Goal: Task Accomplishment & Management: Use online tool/utility

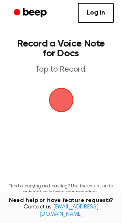
click at [60, 95] on span "button" at bounding box center [61, 100] width 23 height 23
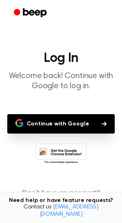
click at [66, 119] on button "Continue with Google" at bounding box center [61, 123] width 108 height 19
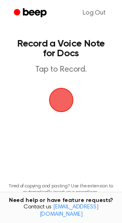
click at [80, 110] on main "Record a Voice Note for Docs Tap to Record. Tired of copying and pasting? Use t…" at bounding box center [61, 123] width 122 height 247
click at [61, 90] on span "button" at bounding box center [60, 99] width 45 height 45
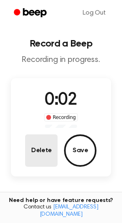
click at [41, 151] on button "Delete" at bounding box center [41, 150] width 32 height 32
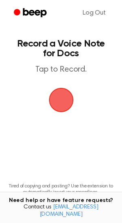
click at [57, 92] on span "button" at bounding box center [61, 100] width 25 height 25
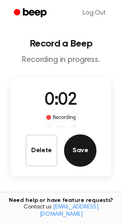
click at [74, 156] on button "Save" at bounding box center [80, 150] width 32 height 32
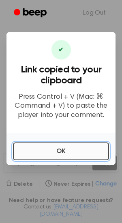
click at [47, 155] on button "OK" at bounding box center [61, 151] width 96 height 18
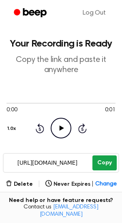
click at [105, 165] on button "Copy" at bounding box center [104, 162] width 24 height 15
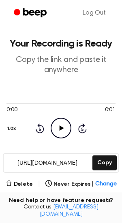
click at [58, 127] on icon "Play Audio" at bounding box center [61, 128] width 21 height 21
click at [59, 127] on icon "Play Audio" at bounding box center [61, 128] width 21 height 21
click at [59, 126] on icon "Play Audio" at bounding box center [61, 128] width 21 height 21
click at [59, 126] on icon "Pause Audio" at bounding box center [61, 128] width 21 height 21
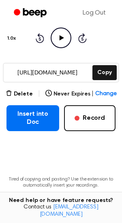
scroll to position [132, 0]
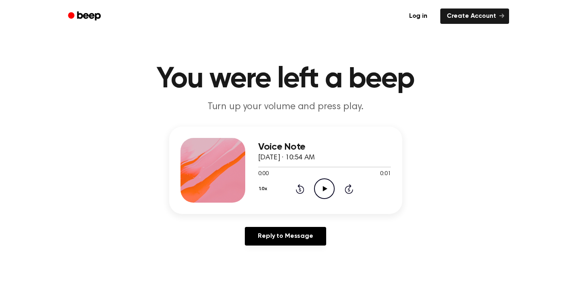
click at [322, 181] on icon "Play Audio" at bounding box center [324, 188] width 21 height 21
click at [325, 184] on icon "Play Audio" at bounding box center [324, 188] width 21 height 21
click at [324, 183] on icon "Play Audio" at bounding box center [324, 188] width 21 height 21
click at [319, 190] on icon "Play Audio" at bounding box center [324, 188] width 21 height 21
click at [330, 178] on icon "Play Audio" at bounding box center [324, 188] width 21 height 21
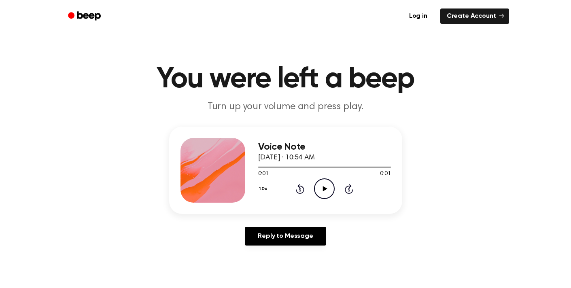
click at [341, 186] on div "1.0x Rewind 5 seconds Play Audio Skip 5 seconds" at bounding box center [324, 188] width 133 height 21
click at [342, 186] on div "1.0x Rewind 5 seconds Play Audio Skip 5 seconds" at bounding box center [324, 188] width 133 height 21
click at [352, 191] on icon at bounding box center [349, 189] width 8 height 10
click at [328, 189] on icon "Play Audio" at bounding box center [324, 188] width 21 height 21
click at [359, 184] on div "1.0x Rewind 5 seconds Pause Audio Skip 5 seconds" at bounding box center [324, 188] width 133 height 21
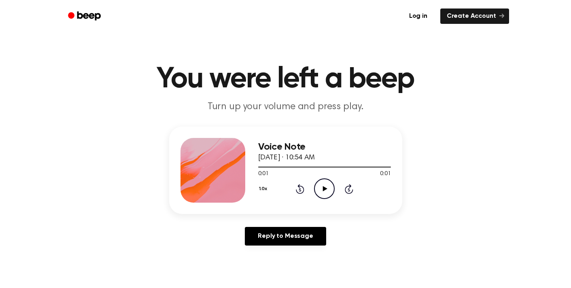
click at [323, 186] on icon "Play Audio" at bounding box center [324, 188] width 21 height 21
click at [346, 191] on icon "Skip 5 seconds" at bounding box center [348, 189] width 9 height 11
click at [317, 188] on icon "Play Audio" at bounding box center [324, 188] width 21 height 21
click at [299, 188] on icon at bounding box center [300, 189] width 8 height 10
click at [326, 186] on icon "Pause Audio" at bounding box center [324, 188] width 21 height 21
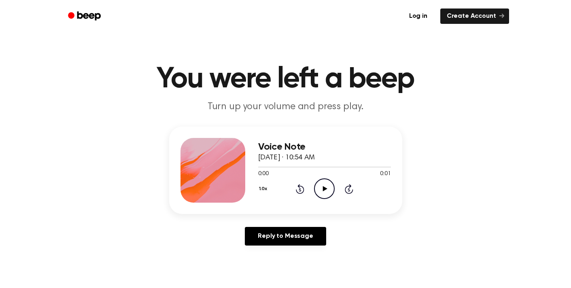
click at [329, 184] on icon "Play Audio" at bounding box center [324, 188] width 21 height 21
click at [296, 188] on icon "Rewind 5 seconds" at bounding box center [299, 189] width 9 height 11
click at [331, 188] on icon "Pause Audio" at bounding box center [324, 188] width 21 height 21
click at [331, 188] on icon "Play Audio" at bounding box center [324, 188] width 21 height 21
click at [331, 188] on icon "Pause Audio" at bounding box center [324, 188] width 21 height 21
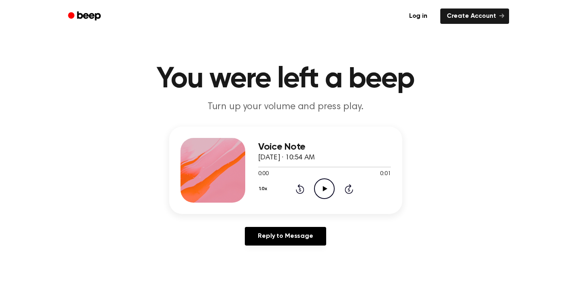
click at [331, 188] on icon "Play Audio" at bounding box center [324, 188] width 21 height 21
click at [331, 188] on icon "Pause Audio" at bounding box center [324, 188] width 21 height 21
click at [331, 188] on icon "Play Audio" at bounding box center [324, 188] width 21 height 21
click at [331, 188] on icon "Pause Audio" at bounding box center [324, 188] width 21 height 21
click at [331, 188] on icon "Play Audio" at bounding box center [324, 188] width 21 height 21
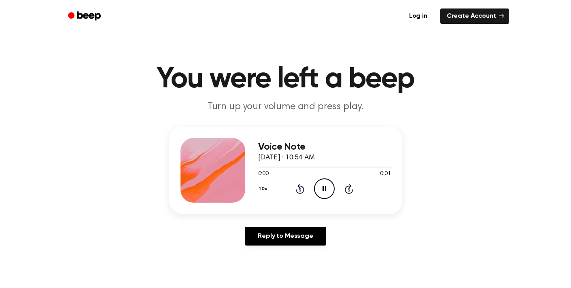
click at [331, 188] on icon "Pause Audio" at bounding box center [324, 188] width 21 height 21
